Goal: Information Seeking & Learning: Learn about a topic

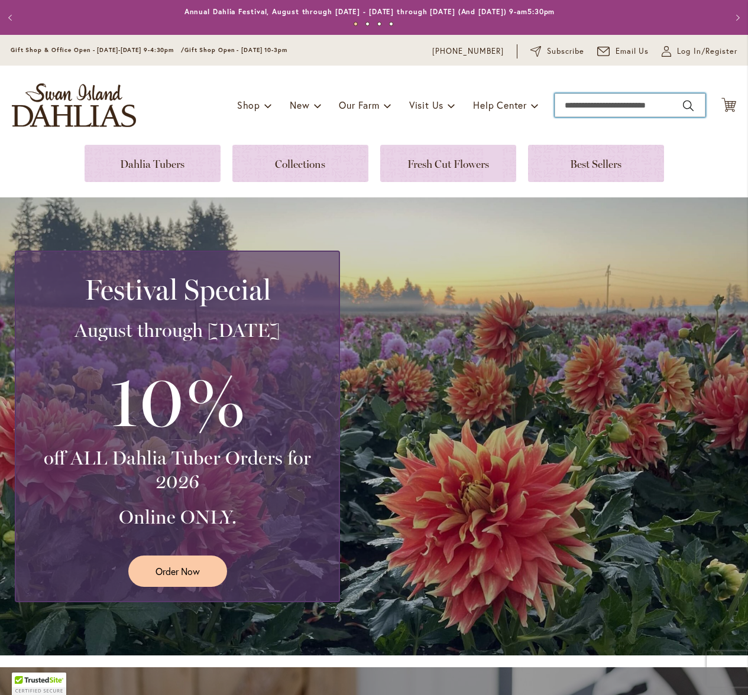
click at [576, 104] on input "Search" at bounding box center [629, 105] width 151 height 24
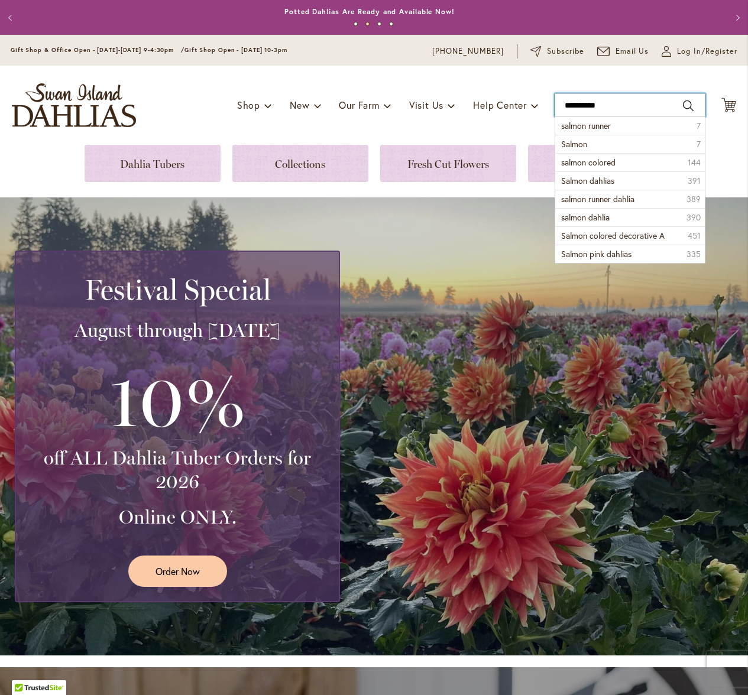
type input "**********"
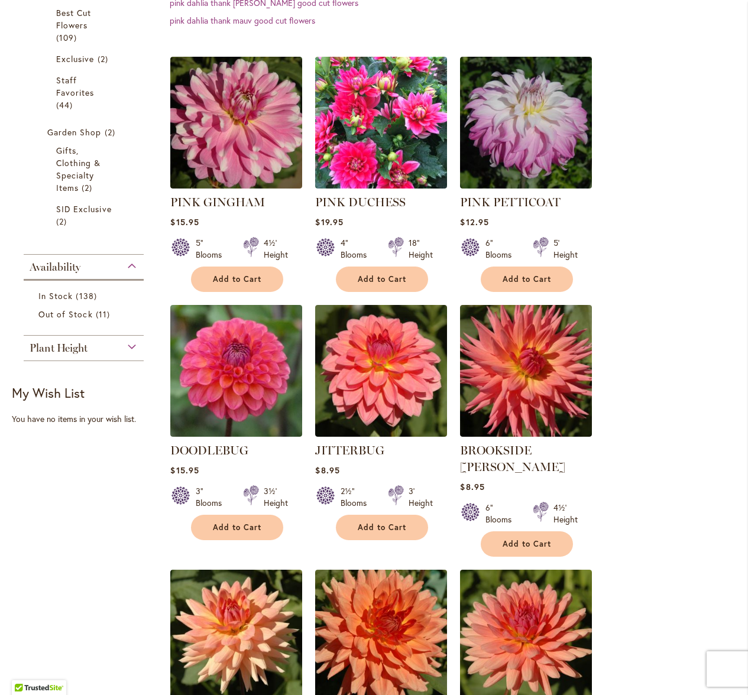
scroll to position [66, 0]
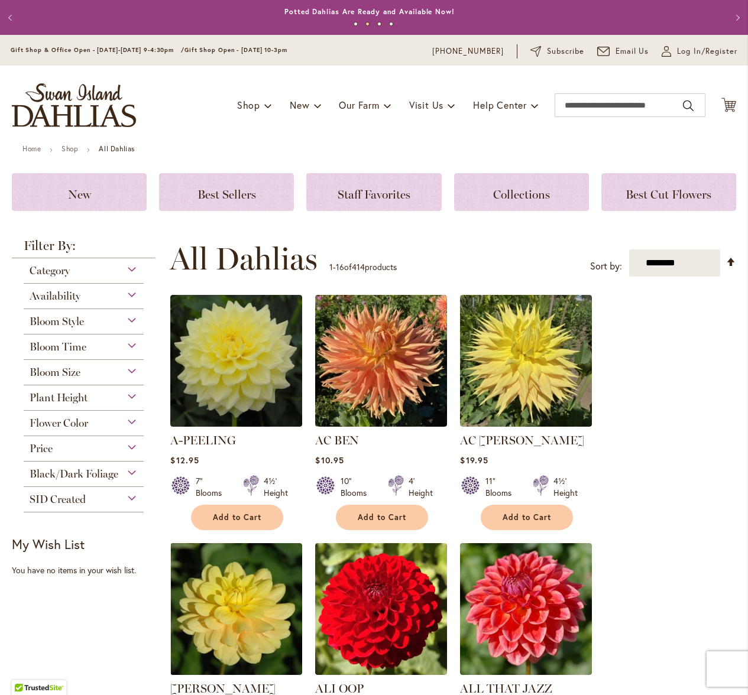
click at [133, 395] on div "Plant Height" at bounding box center [84, 394] width 120 height 19
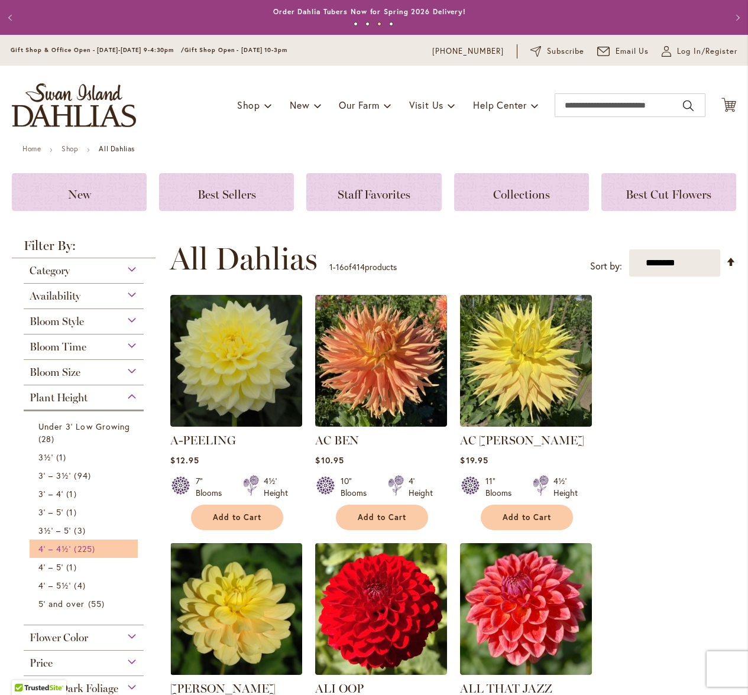
click at [65, 547] on span "4' – 4½'" at bounding box center [54, 548] width 33 height 11
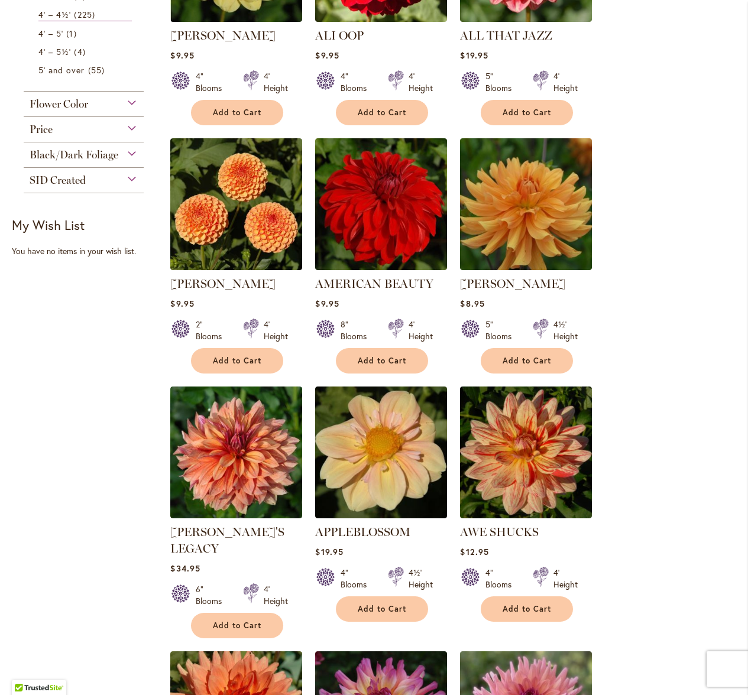
scroll to position [877, 0]
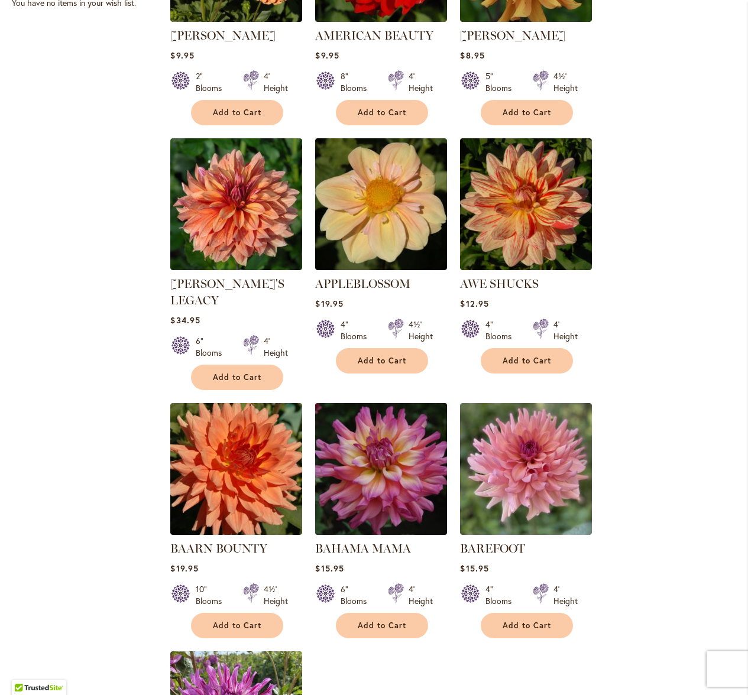
click at [388, 449] on img at bounding box center [381, 469] width 138 height 138
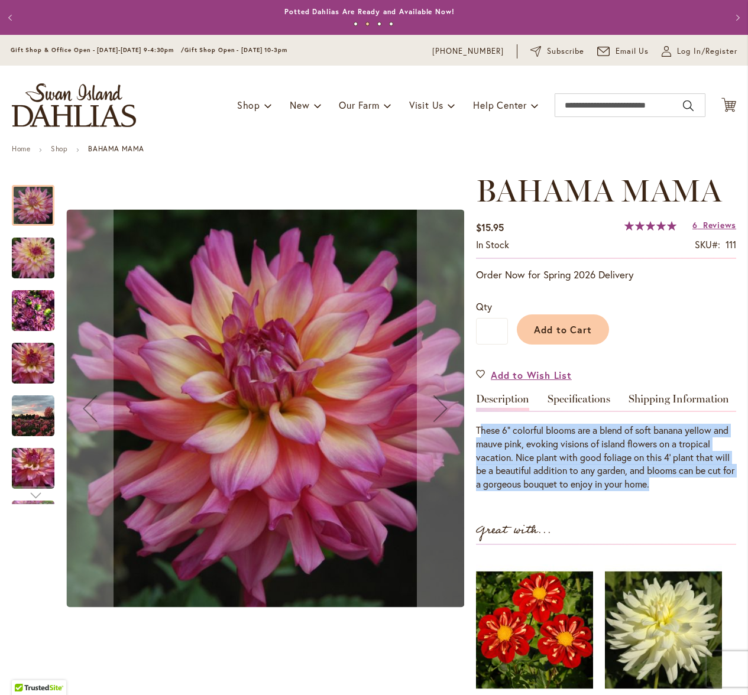
drag, startPoint x: 478, startPoint y: 431, endPoint x: 698, endPoint y: 489, distance: 227.4
click at [698, 489] on div "These 6" colorful blooms are a blend of soft banana yellow and mauve pink, evok…" at bounding box center [606, 457] width 260 height 67
copy div "hese 6" colorful blooms are a blend of soft banana yellow and mauve pink, evoki…"
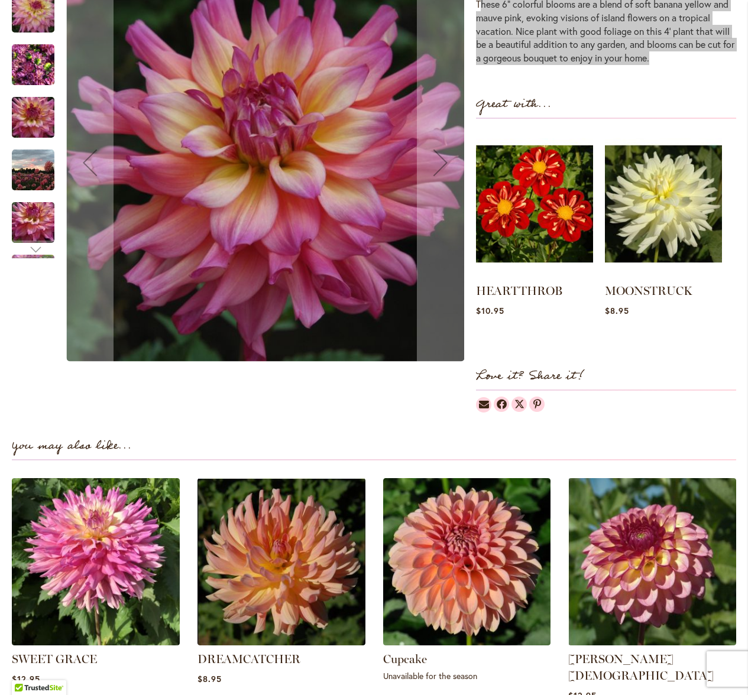
scroll to position [186, 0]
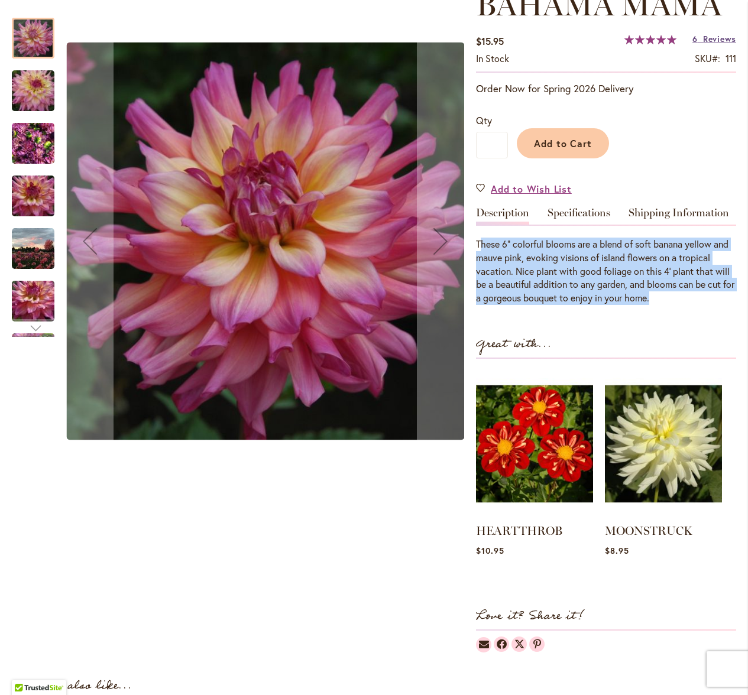
click at [706, 39] on span "Reviews" at bounding box center [719, 38] width 33 height 11
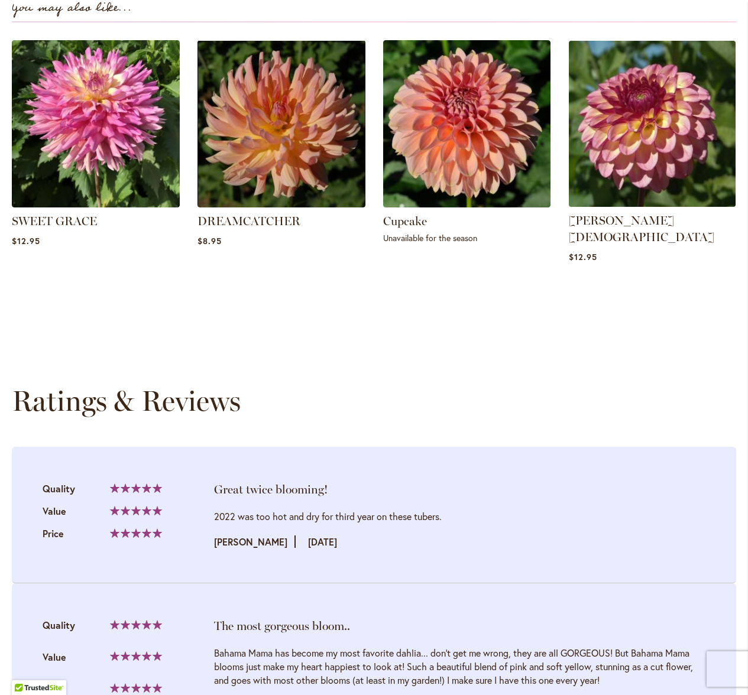
scroll to position [1014, 0]
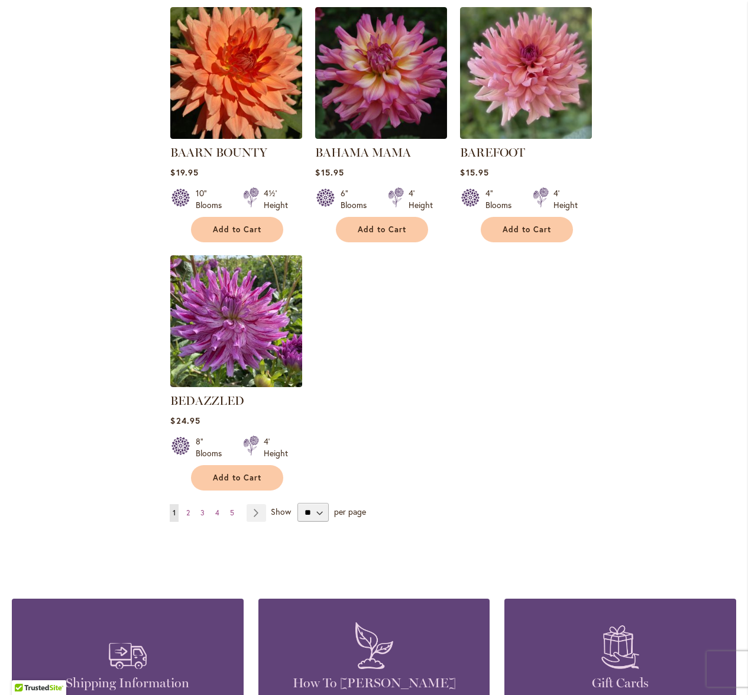
scroll to position [1315, 0]
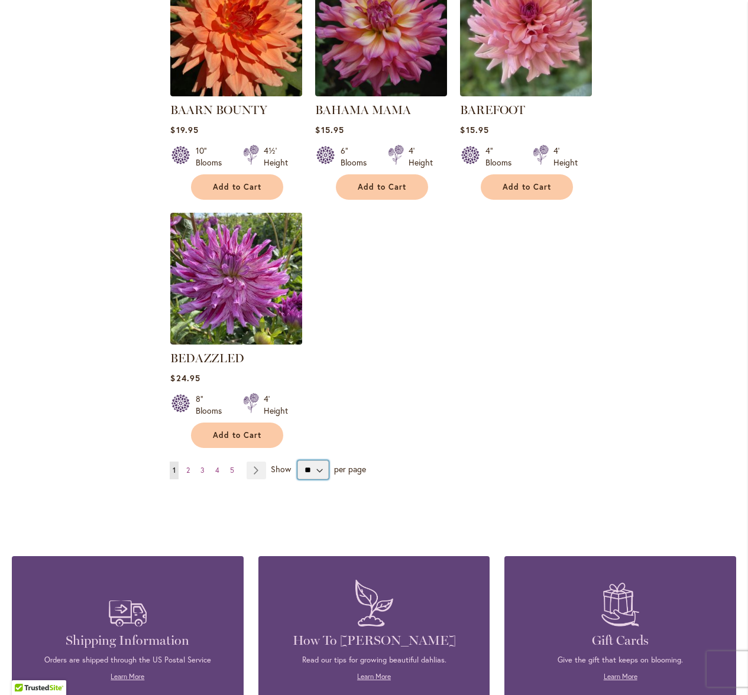
click at [317, 461] on select "** ** ** **" at bounding box center [312, 470] width 31 height 19
select select "**"
click at [297, 461] on select "** ** ** **" at bounding box center [312, 470] width 31 height 19
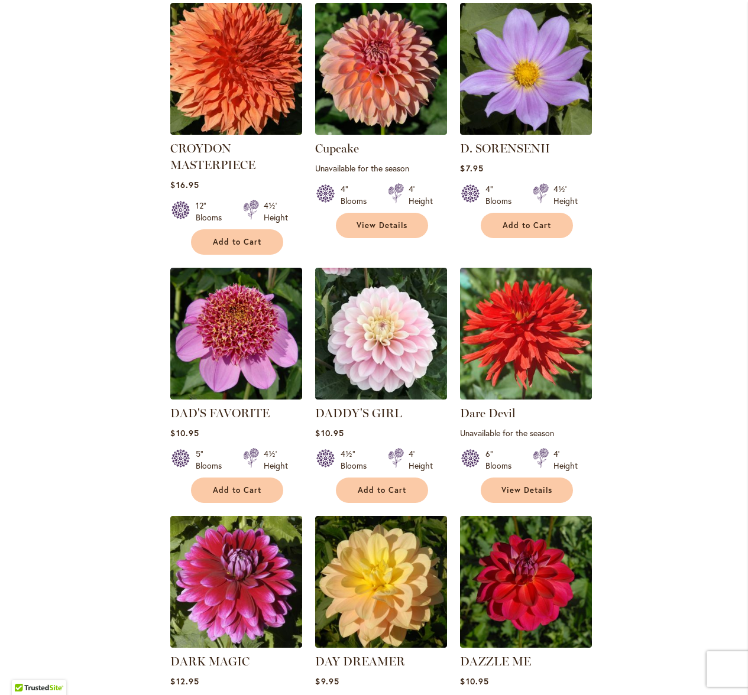
scroll to position [4113, 0]
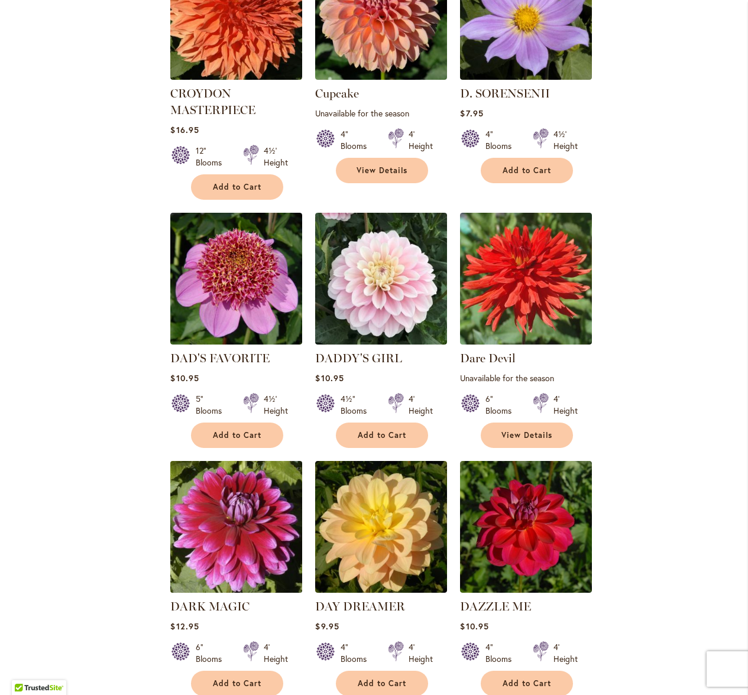
click at [239, 478] on img at bounding box center [236, 527] width 138 height 138
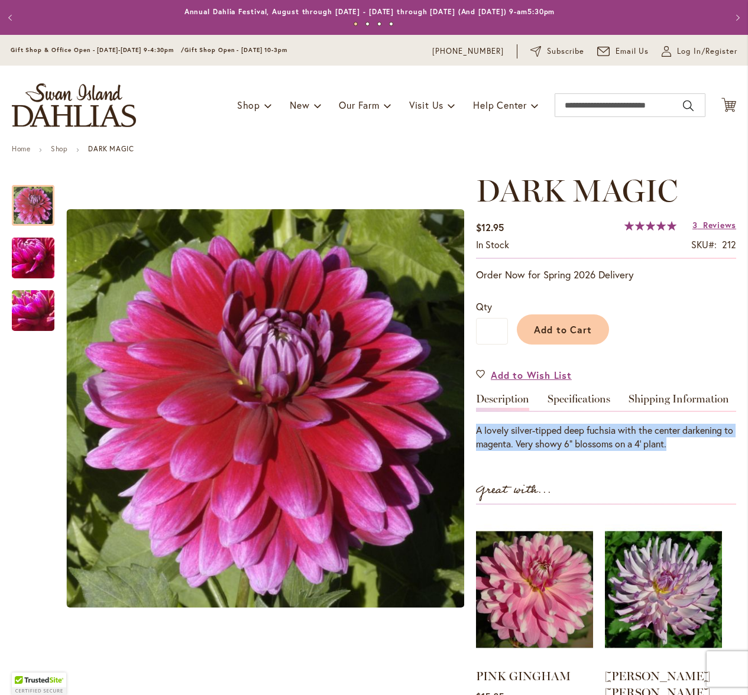
drag, startPoint x: 476, startPoint y: 432, endPoint x: 698, endPoint y: 443, distance: 221.4
click at [698, 443] on div "A lovely silver-tipped deep fuchsia with the center darkening to magenta. Very …" at bounding box center [606, 437] width 260 height 27
copy div "A lovely silver-tipped deep fuchsia with the center darkening to magenta. Very …"
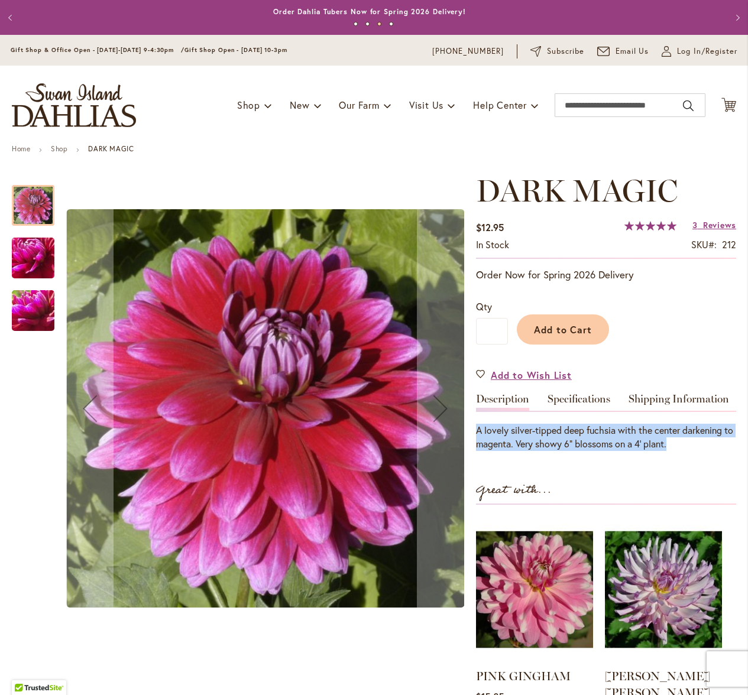
click at [7, 15] on button "Previous" at bounding box center [12, 18] width 24 height 24
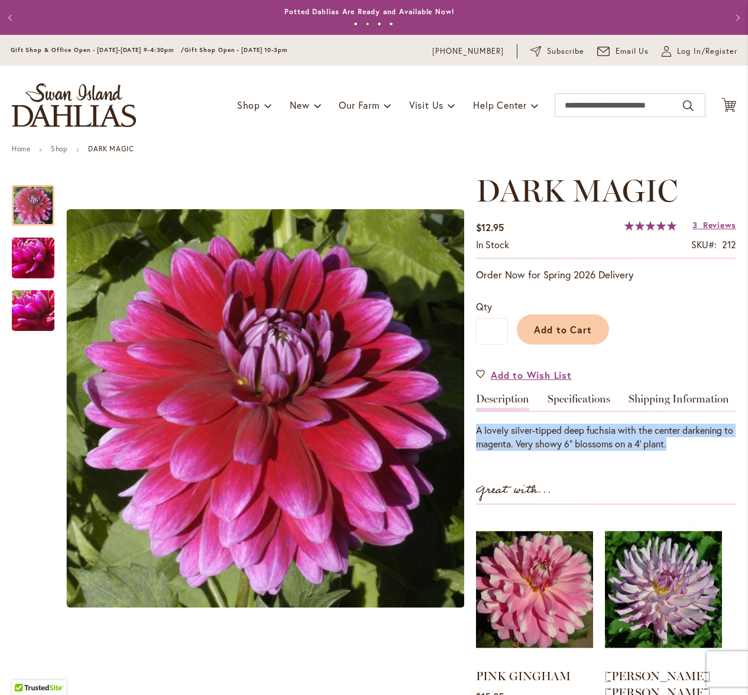
click at [10, 15] on button "Previous" at bounding box center [12, 18] width 24 height 24
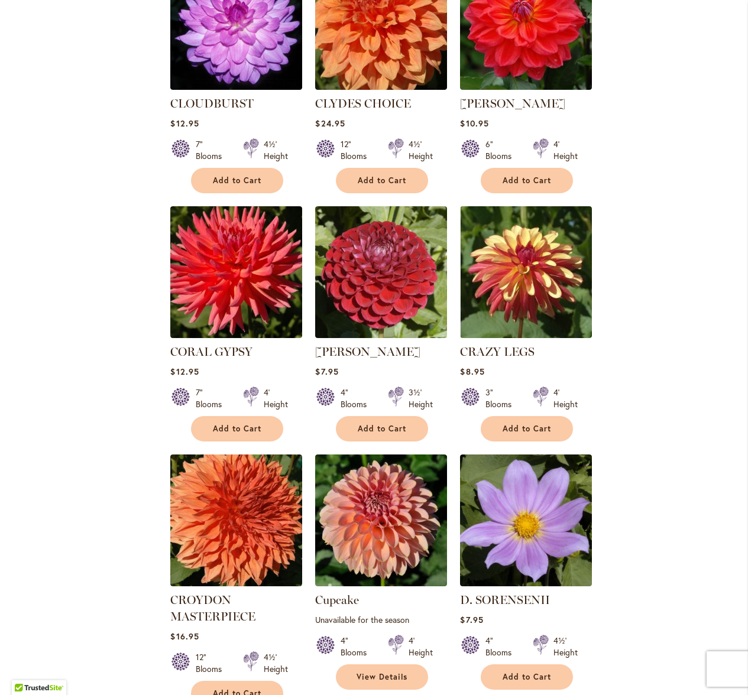
scroll to position [3629, 0]
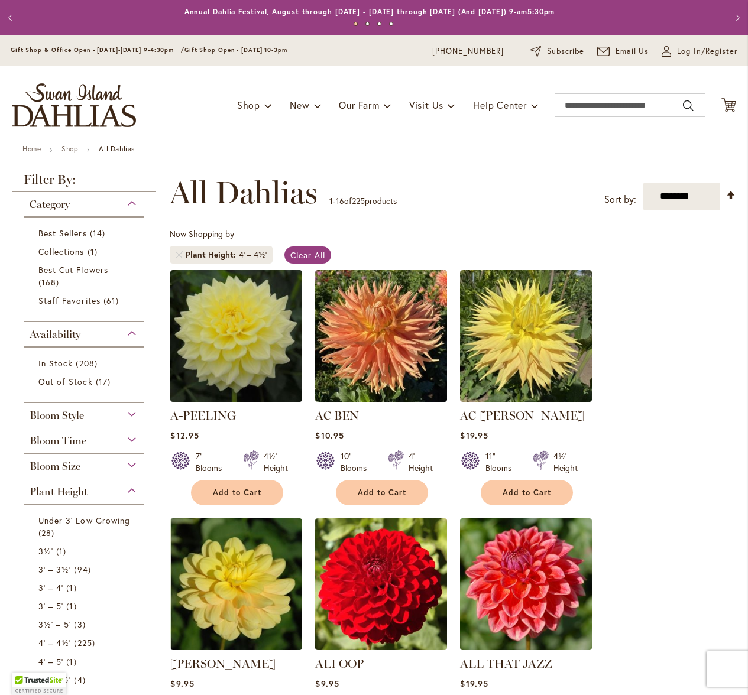
select select "**"
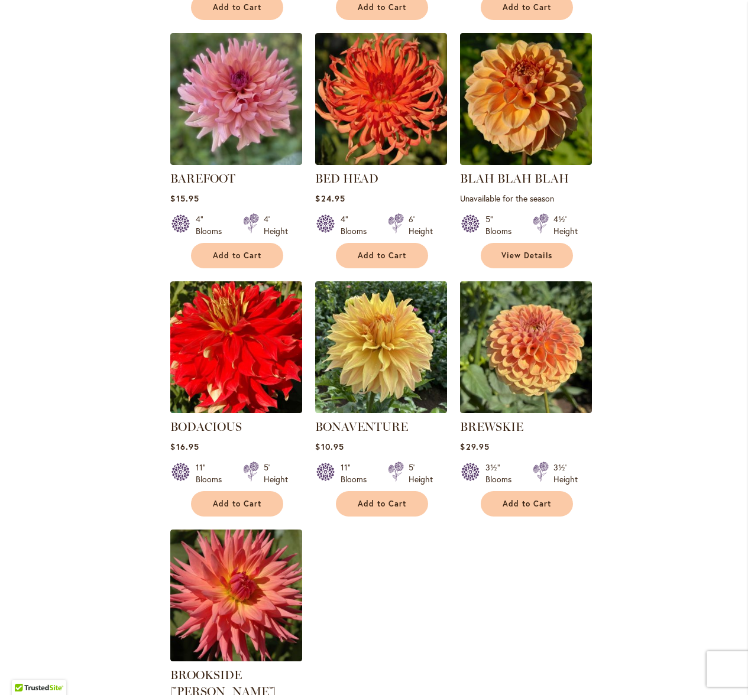
scroll to position [1024, 0]
